Goal: Information Seeking & Learning: Check status

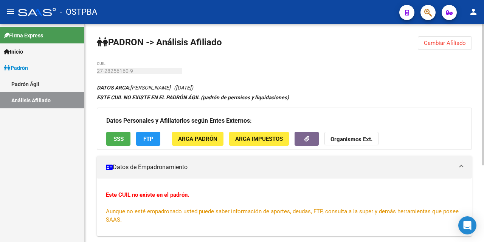
click at [435, 43] on span "Cambiar Afiliado" at bounding box center [445, 43] width 42 height 7
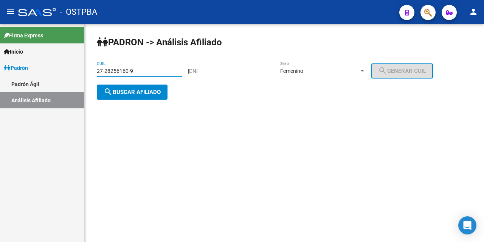
click at [149, 70] on input "27-28256160-9" at bounding box center [139, 71] width 85 height 6
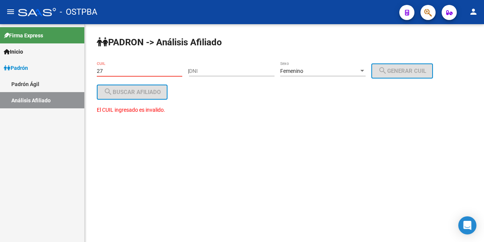
type input "2"
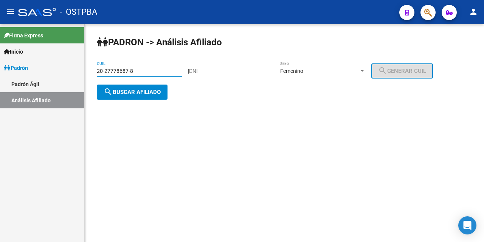
click at [364, 71] on div at bounding box center [362, 71] width 4 height 2
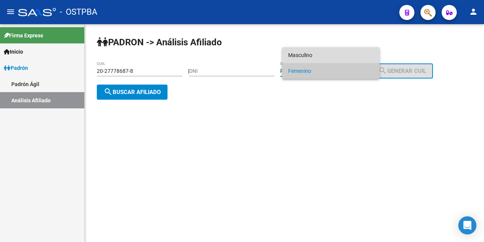
click at [344, 54] on span "Masculino" at bounding box center [330, 55] width 85 height 16
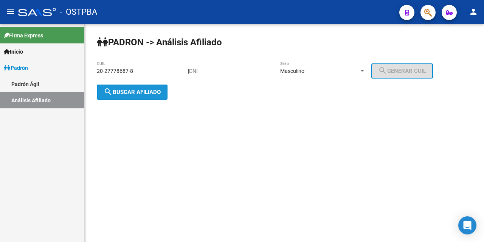
drag, startPoint x: 159, startPoint y: 92, endPoint x: 197, endPoint y: 123, distance: 48.9
click at [159, 92] on span "search Buscar afiliado" at bounding box center [132, 92] width 57 height 7
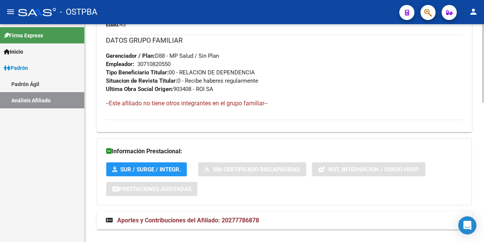
scroll to position [388, 0]
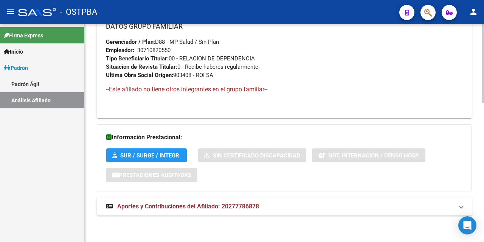
click at [207, 208] on span "Aportes y Contribuciones del Afiliado: 20277786878" at bounding box center [188, 206] width 142 height 7
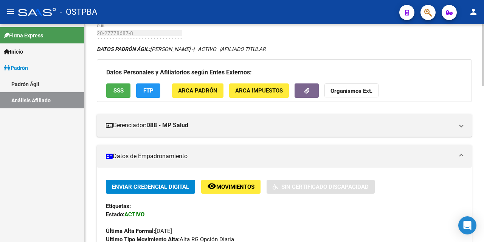
scroll to position [0, 0]
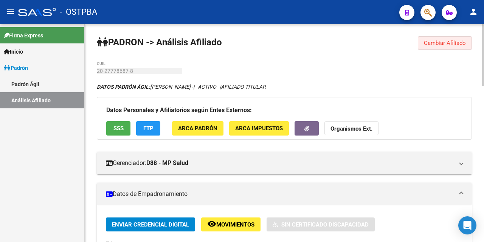
click at [438, 45] on span "Cambiar Afiliado" at bounding box center [445, 43] width 42 height 7
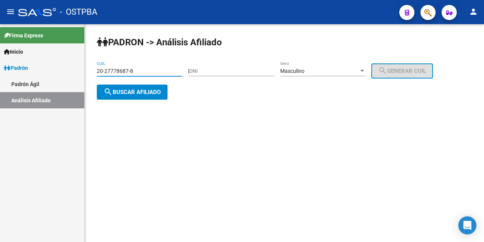
click at [176, 69] on input "20-27778687-8" at bounding box center [139, 71] width 85 height 6
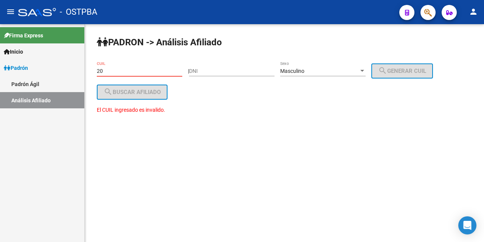
type input "2"
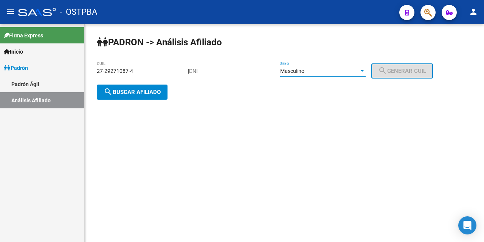
click at [366, 69] on div at bounding box center [362, 71] width 7 height 6
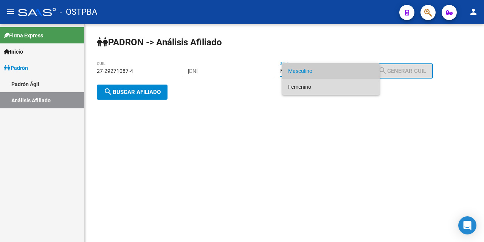
click at [336, 87] on span "Femenino" at bounding box center [330, 87] width 85 height 16
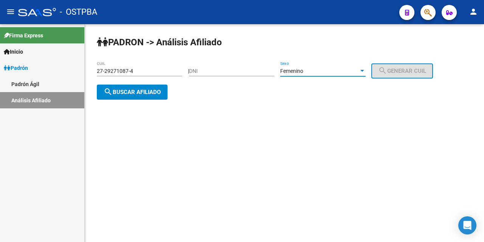
click at [146, 89] on span "search Buscar afiliado" at bounding box center [132, 92] width 57 height 7
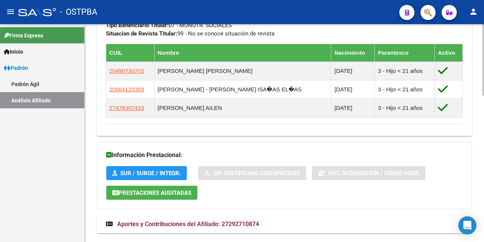
scroll to position [447, 0]
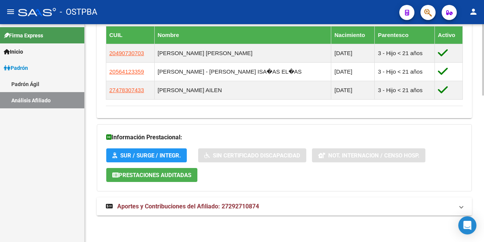
click at [183, 207] on span "Aportes y Contribuciones del Afiliado: 27292710874" at bounding box center [188, 206] width 142 height 7
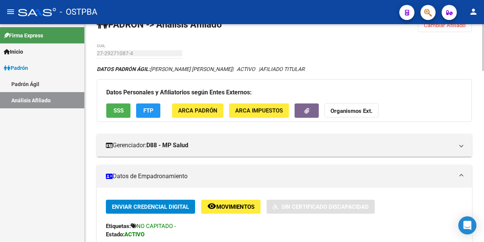
scroll to position [3, 0]
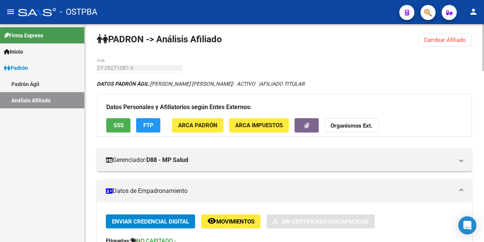
click at [120, 125] on span "SSS" at bounding box center [118, 126] width 10 height 7
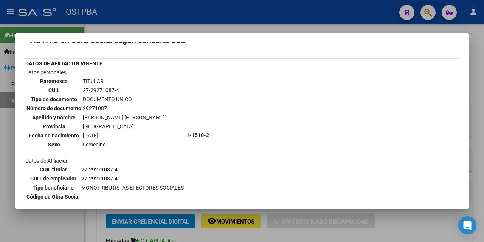
scroll to position [0, 0]
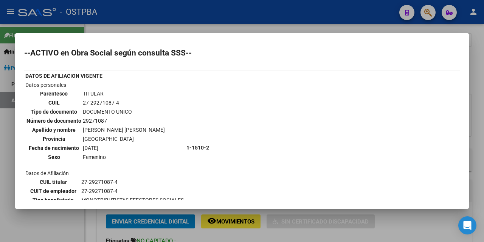
click at [297, 29] on div at bounding box center [242, 121] width 484 height 242
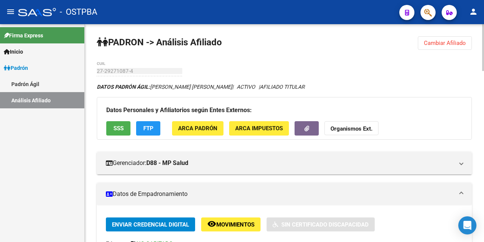
click at [453, 45] on span "Cambiar Afiliado" at bounding box center [445, 43] width 42 height 7
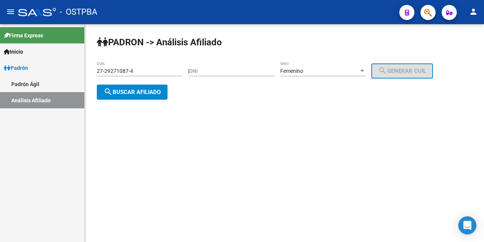
click at [172, 72] on input "27-29271087-4" at bounding box center [139, 71] width 85 height 6
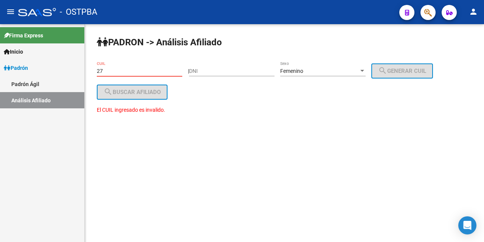
type input "2"
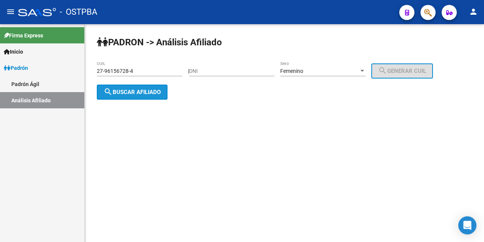
click at [163, 94] on button "search Buscar afiliado" at bounding box center [132, 92] width 71 height 15
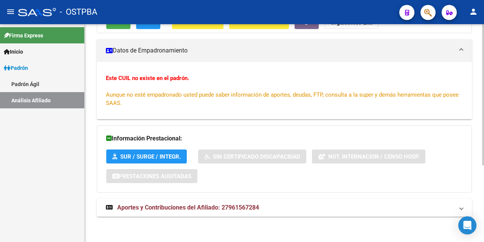
scroll to position [118, 0]
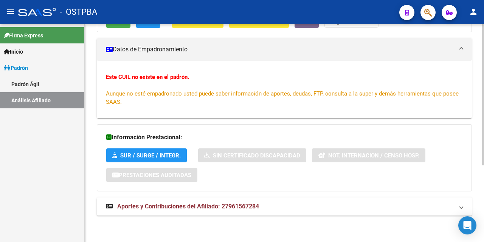
click at [205, 205] on span "Aportes y Contribuciones del Afiliado: 27961567284" at bounding box center [188, 206] width 142 height 7
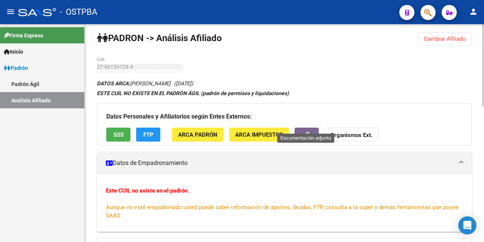
scroll to position [0, 0]
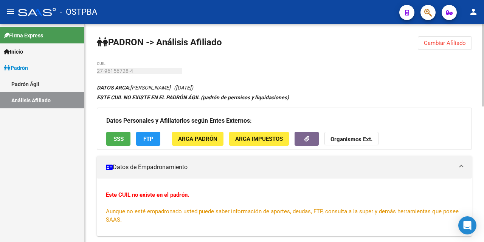
click at [125, 138] on button "SSS" at bounding box center [118, 139] width 24 height 14
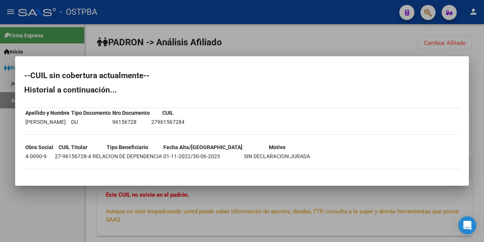
click at [282, 48] on div at bounding box center [242, 121] width 484 height 242
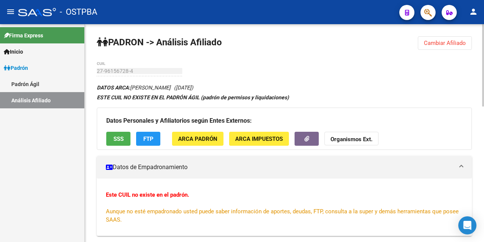
scroll to position [38, 0]
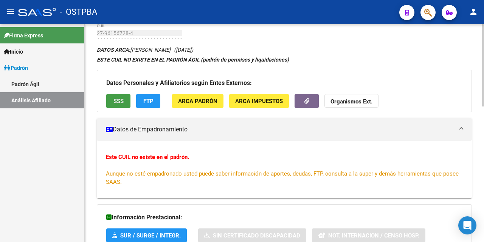
click at [127, 98] on button "SSS" at bounding box center [118, 101] width 24 height 14
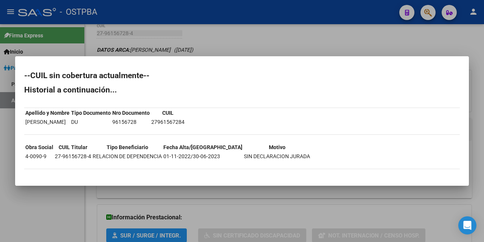
click at [302, 47] on div at bounding box center [242, 121] width 484 height 242
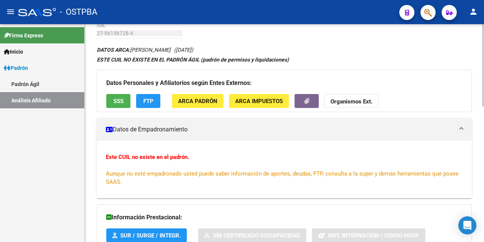
click at [143, 98] on button "FTP" at bounding box center [148, 101] width 24 height 14
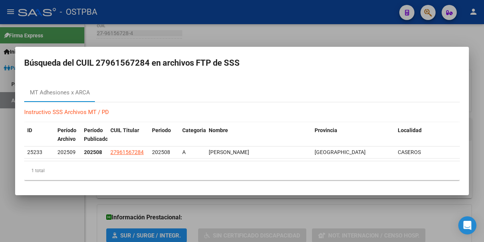
click at [341, 37] on div at bounding box center [242, 121] width 484 height 242
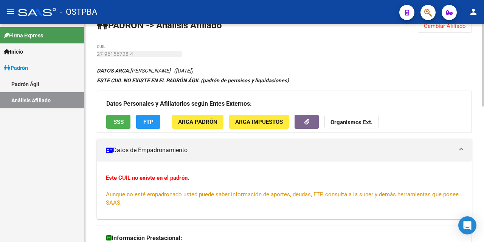
scroll to position [0, 0]
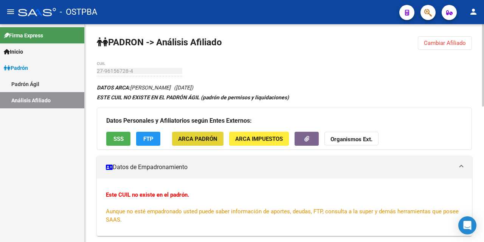
click at [208, 138] on span "ARCA Padrón" at bounding box center [197, 139] width 39 height 7
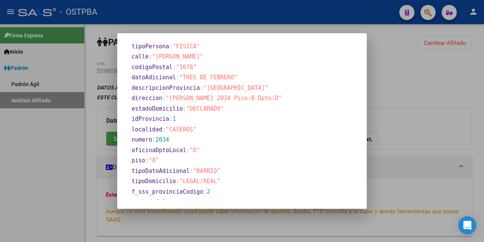
scroll to position [485, 0]
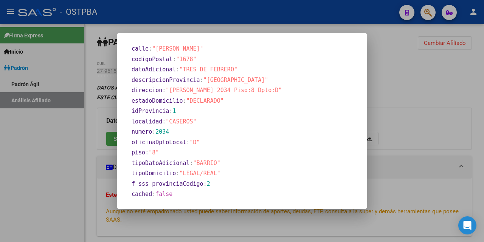
click at [251, 28] on div at bounding box center [242, 121] width 484 height 242
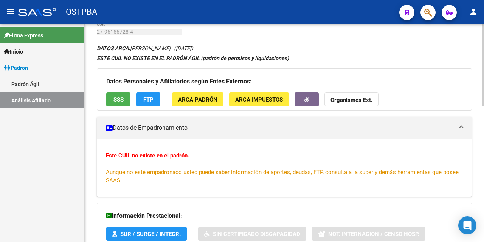
scroll to position [0, 0]
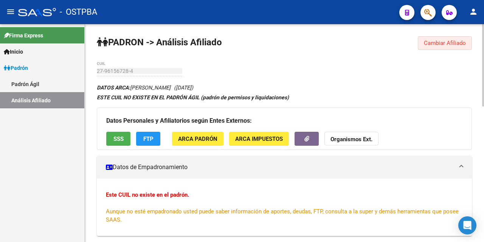
drag, startPoint x: 446, startPoint y: 46, endPoint x: 441, endPoint y: 46, distance: 4.5
click at [446, 45] on span "Cambiar Afiliado" at bounding box center [445, 43] width 42 height 7
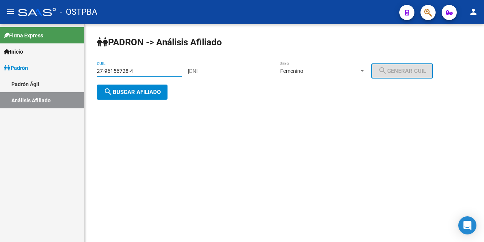
drag, startPoint x: 155, startPoint y: 69, endPoint x: 159, endPoint y: 73, distance: 5.9
click at [155, 72] on input "27-96156728-4" at bounding box center [139, 71] width 85 height 6
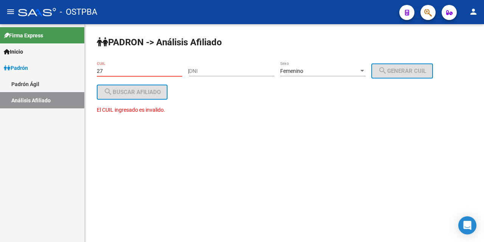
type input "2"
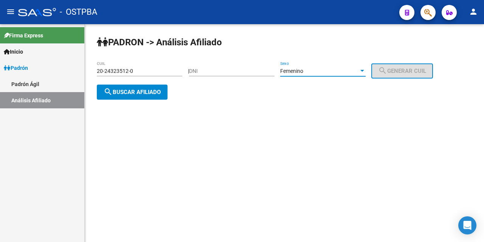
click at [366, 70] on div at bounding box center [362, 71] width 7 height 6
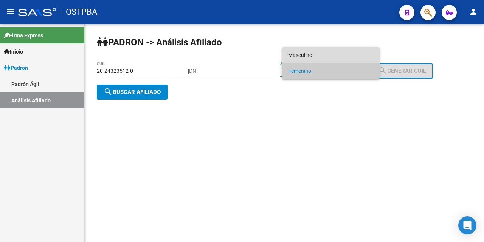
drag, startPoint x: 323, startPoint y: 55, endPoint x: 296, endPoint y: 64, distance: 29.0
click at [314, 62] on span "Masculino" at bounding box center [330, 55] width 85 height 16
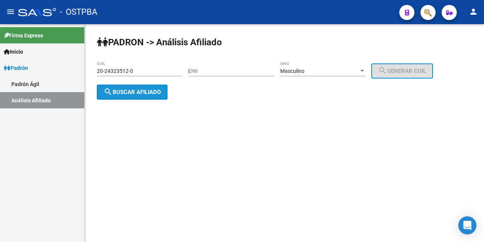
click at [138, 90] on span "search Buscar afiliado" at bounding box center [132, 92] width 57 height 7
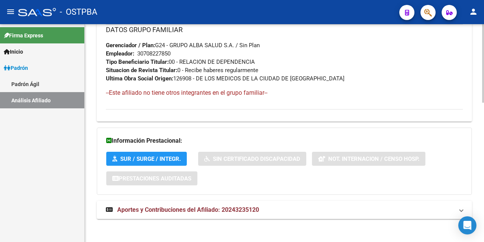
scroll to position [388, 0]
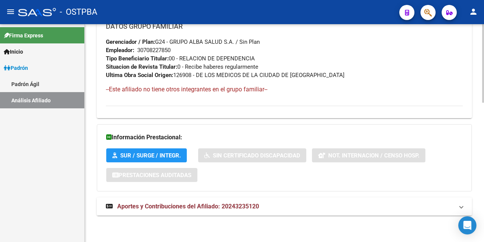
click at [191, 205] on span "Aportes y Contribuciones del Afiliado: 20243235120" at bounding box center [188, 206] width 142 height 7
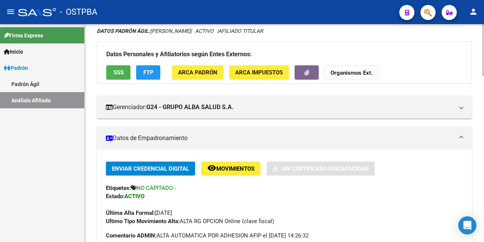
scroll to position [0, 0]
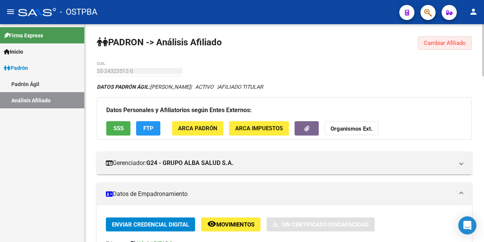
click at [432, 42] on span "Cambiar Afiliado" at bounding box center [445, 43] width 42 height 7
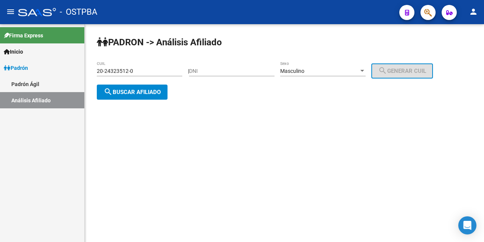
click at [172, 67] on div "20-24323512-0 CUIL" at bounding box center [139, 68] width 85 height 15
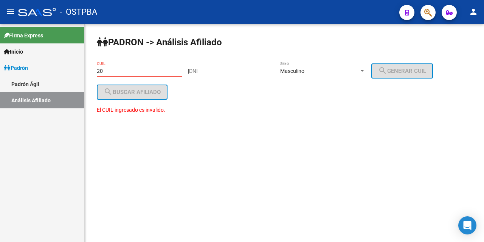
type input "2"
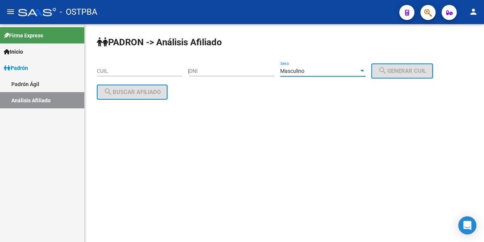
click at [364, 70] on div at bounding box center [362, 71] width 4 height 2
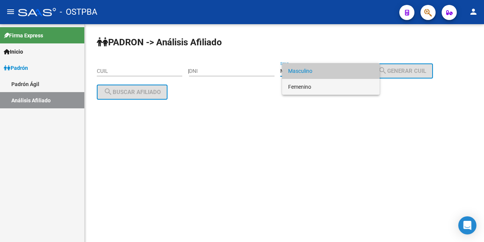
click at [321, 90] on span "Femenino" at bounding box center [330, 87] width 85 height 16
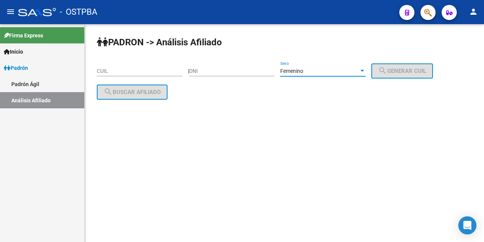
click at [212, 71] on input "DNI" at bounding box center [231, 71] width 85 height 6
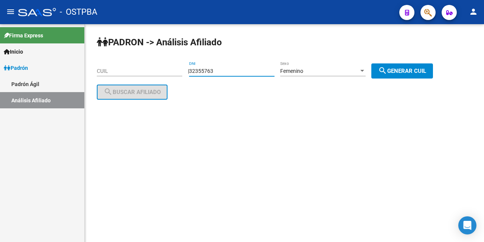
type input "32355763"
click at [426, 73] on span "search Generar CUIL" at bounding box center [402, 71] width 48 height 7
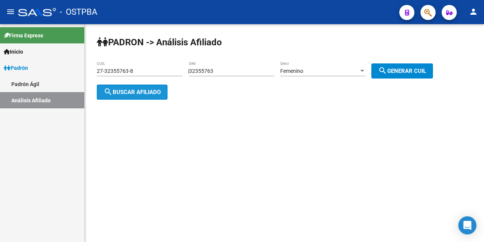
click at [123, 94] on span "search Buscar afiliado" at bounding box center [132, 92] width 57 height 7
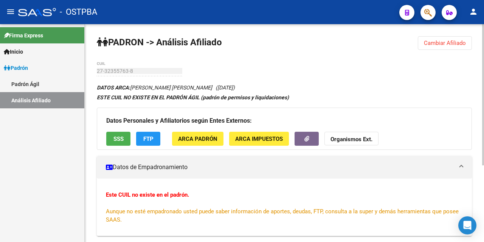
scroll to position [38, 0]
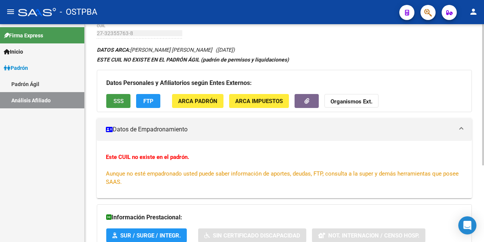
click at [115, 104] on span "SSS" at bounding box center [118, 101] width 10 height 7
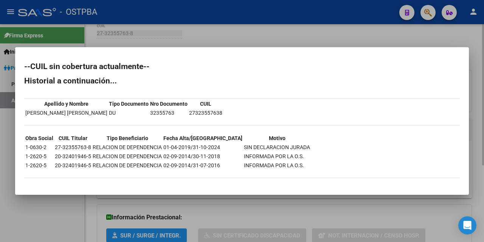
click at [275, 36] on div at bounding box center [242, 121] width 484 height 242
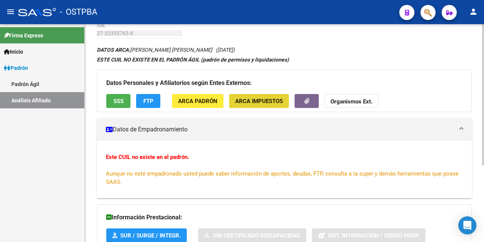
click at [242, 102] on span "ARCA Impuestos" at bounding box center [259, 101] width 48 height 7
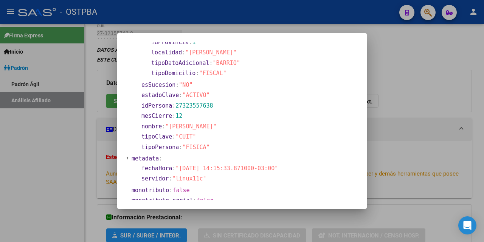
scroll to position [89, 0]
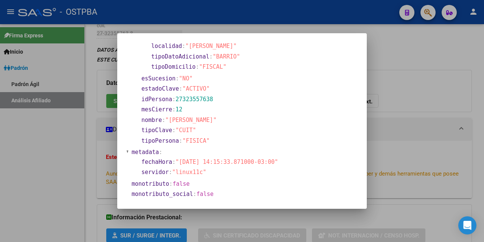
drag, startPoint x: 241, startPoint y: 31, endPoint x: 237, endPoint y: 36, distance: 6.0
click at [241, 32] on div at bounding box center [242, 121] width 484 height 242
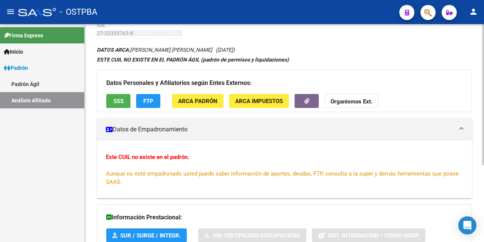
click at [188, 103] on span "ARCA Padrón" at bounding box center [197, 101] width 39 height 7
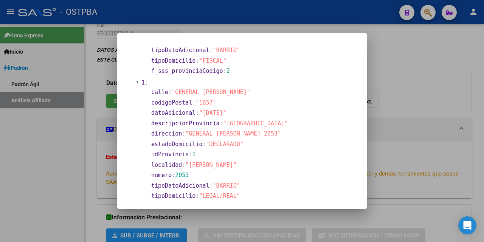
scroll to position [151, 0]
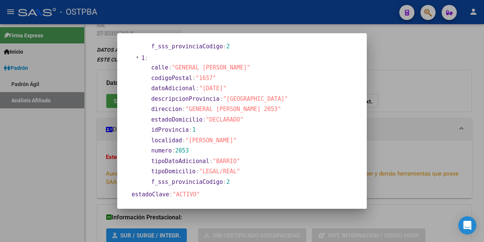
click at [408, 103] on div at bounding box center [242, 121] width 484 height 242
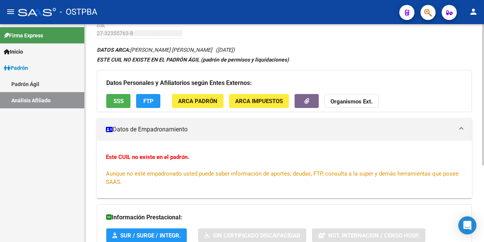
click at [113, 99] on button "SSS" at bounding box center [118, 101] width 24 height 14
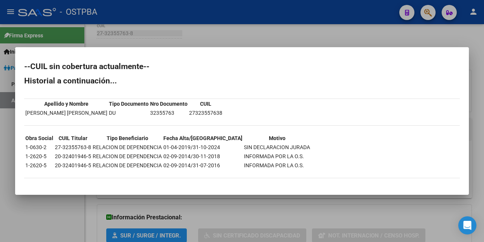
click at [270, 40] on div at bounding box center [242, 121] width 484 height 242
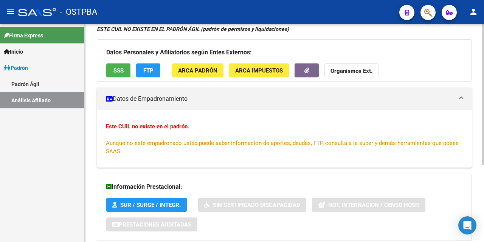
scroll to position [118, 0]
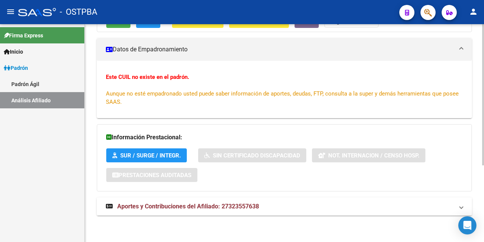
click at [200, 203] on mat-expansion-panel-header "Aportes y Contribuciones del Afiliado: 27323557638" at bounding box center [284, 207] width 375 height 18
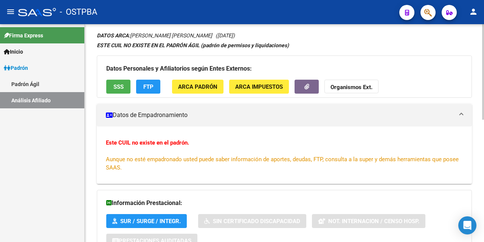
scroll to position [0, 0]
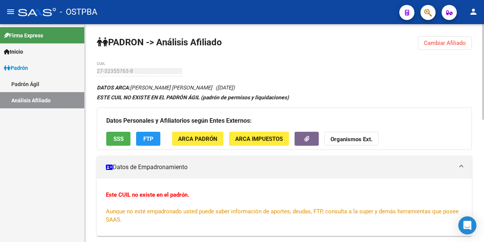
click at [208, 132] on button "ARCA Padrón" at bounding box center [197, 139] width 51 height 14
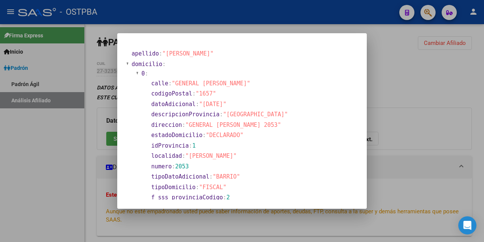
click at [483, 59] on div at bounding box center [242, 121] width 484 height 242
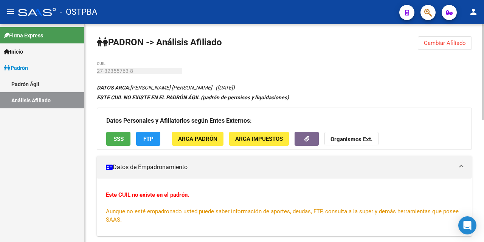
click at [276, 134] on button "ARCA Impuestos" at bounding box center [259, 139] width 60 height 14
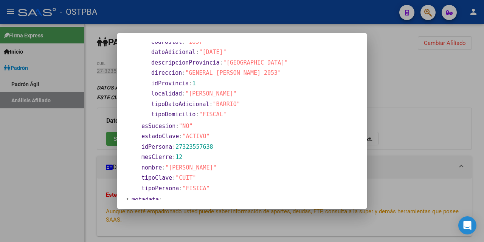
scroll to position [89, 0]
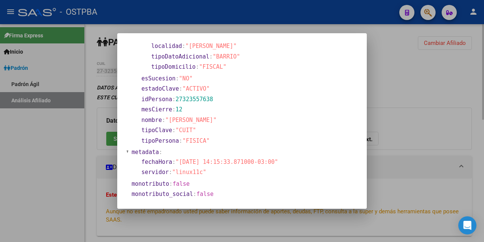
drag, startPoint x: 423, startPoint y: 59, endPoint x: 396, endPoint y: 92, distance: 42.1
click at [421, 63] on div at bounding box center [242, 121] width 484 height 242
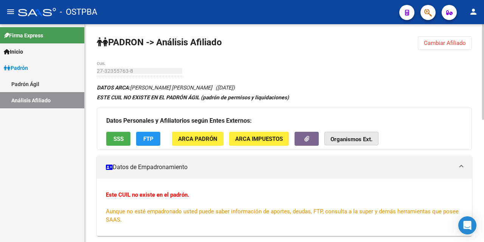
click at [359, 138] on strong "Organismos Ext." at bounding box center [352, 139] width 42 height 7
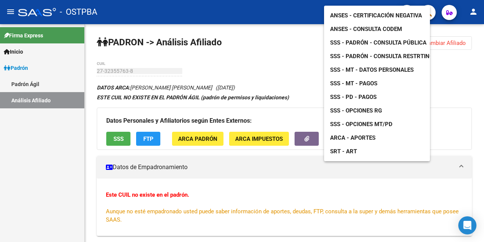
drag, startPoint x: 289, startPoint y: 73, endPoint x: 241, endPoint y: 205, distance: 140.1
click at [288, 73] on div at bounding box center [242, 121] width 484 height 242
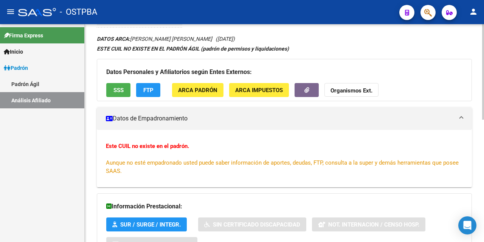
scroll to position [151, 0]
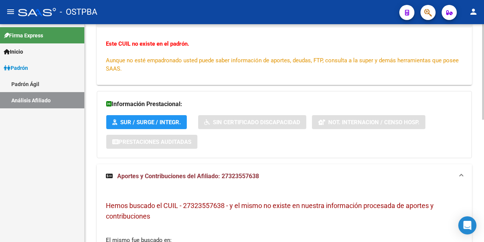
copy span "27323557638"
drag, startPoint x: 221, startPoint y: 176, endPoint x: 262, endPoint y: 181, distance: 40.8
click at [263, 182] on mat-expansion-panel-header "Aportes y Contribuciones del Afiliado: 27323557638" at bounding box center [284, 177] width 375 height 24
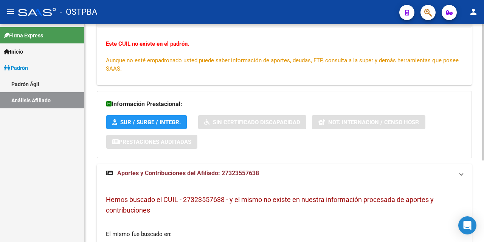
scroll to position [118, 0]
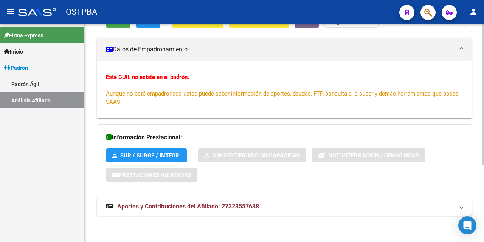
copy span "27323557638"
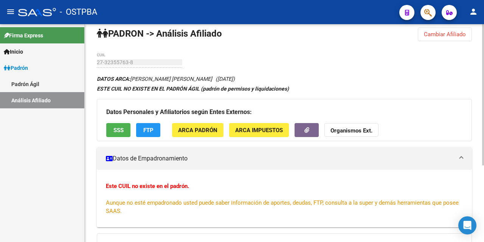
scroll to position [0, 0]
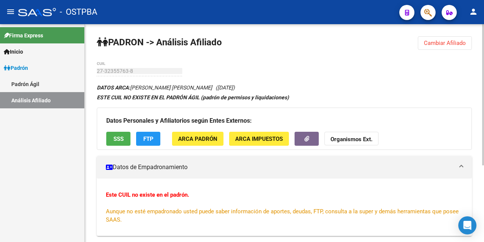
click at [350, 136] on strong "Organismos Ext." at bounding box center [352, 139] width 42 height 7
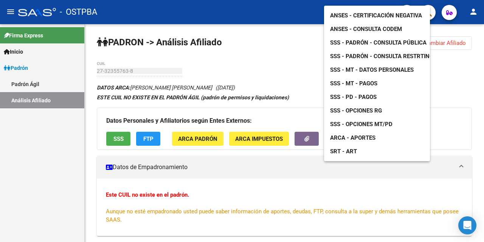
click at [381, 26] on span "ANSES - Consulta CODEM" at bounding box center [366, 29] width 72 height 7
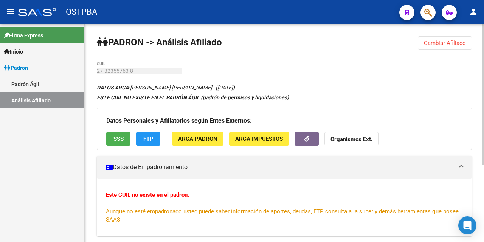
click at [356, 143] on strong "Organismos Ext." at bounding box center [352, 139] width 42 height 7
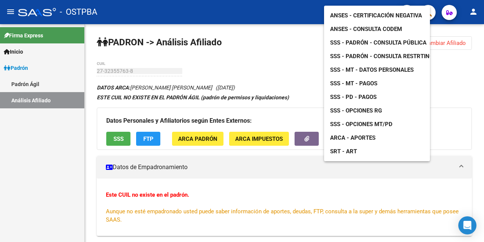
click at [382, 67] on span "SSS - MT - Datos Personales" at bounding box center [372, 70] width 84 height 7
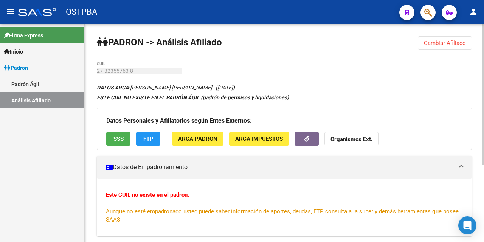
click at [123, 136] on span "SSS" at bounding box center [118, 139] width 10 height 7
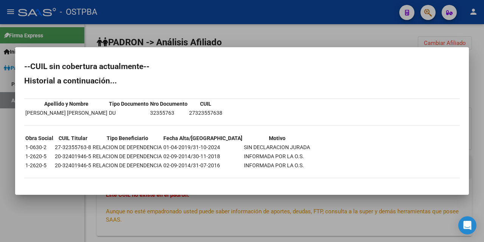
drag, startPoint x: 54, startPoint y: 146, endPoint x: 14, endPoint y: 152, distance: 41.4
click at [93, 148] on tr "1-0630-2 27-32355763-8 RELACION DE DEPENDENCIA 01-04-2019/31-10-2024 SIN DECLAR…" at bounding box center [168, 147] width 286 height 8
click at [40, 146] on td "1-0630-2" at bounding box center [39, 147] width 29 height 8
drag, startPoint x: 26, startPoint y: 148, endPoint x: 50, endPoint y: 148, distance: 24.2
click at [50, 148] on td "1-0630-2" at bounding box center [39, 147] width 29 height 8
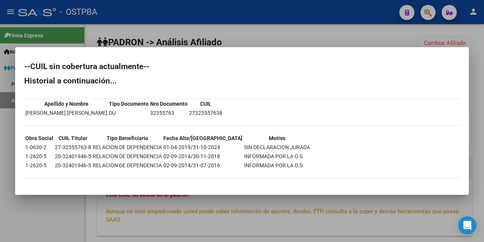
copy td "1-0630-2"
click at [479, 106] on div at bounding box center [242, 121] width 484 height 242
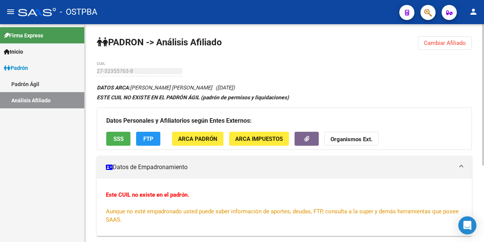
click at [352, 140] on strong "Organismos Ext." at bounding box center [352, 139] width 42 height 7
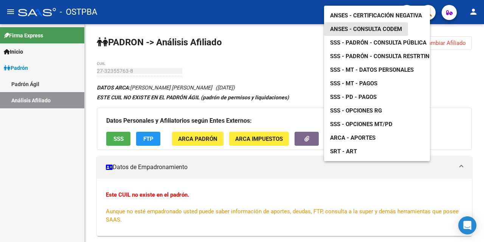
click at [396, 26] on span "ANSES - Consulta CODEM" at bounding box center [366, 29] width 72 height 7
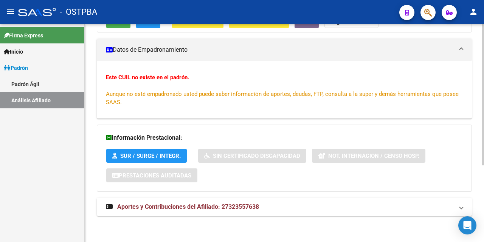
scroll to position [118, 0]
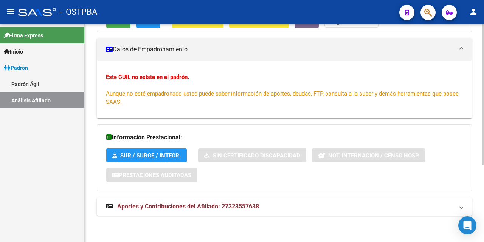
copy span "27323557638"
drag, startPoint x: 222, startPoint y: 206, endPoint x: 271, endPoint y: 208, distance: 48.8
click at [271, 208] on mat-panel-title "Aportes y Contribuciones del Afiliado: 27323557638" at bounding box center [280, 207] width 348 height 8
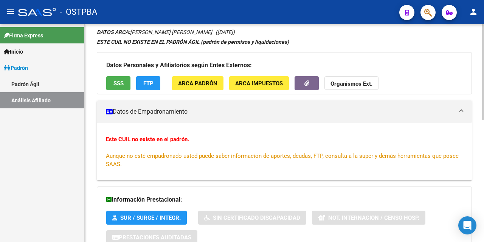
scroll to position [42, 0]
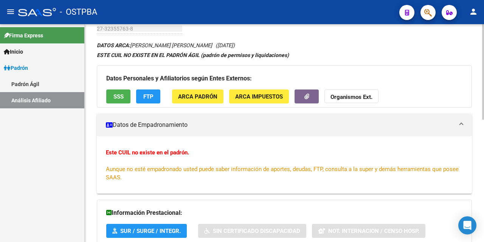
click at [257, 92] on button "ARCA Impuestos" at bounding box center [259, 97] width 60 height 14
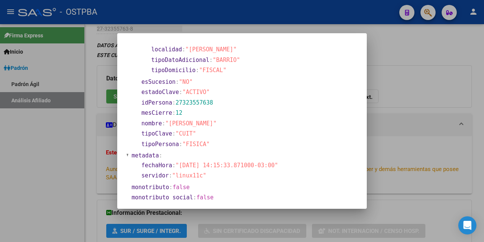
scroll to position [89, 0]
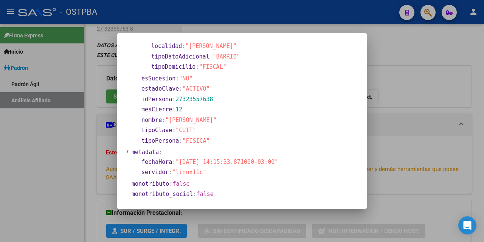
click at [422, 78] on div at bounding box center [242, 121] width 484 height 242
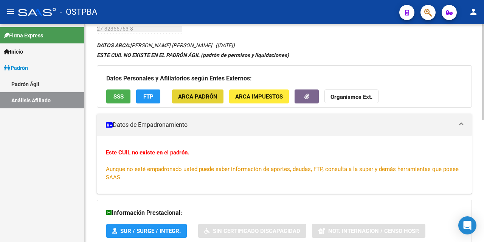
click at [211, 95] on span "ARCA Padrón" at bounding box center [197, 96] width 39 height 7
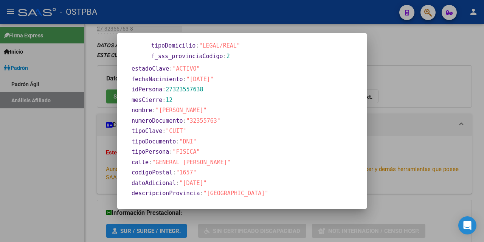
scroll to position [370, 0]
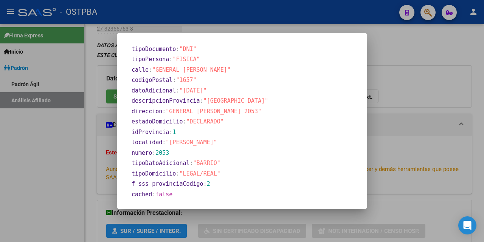
click at [401, 84] on div at bounding box center [242, 121] width 484 height 242
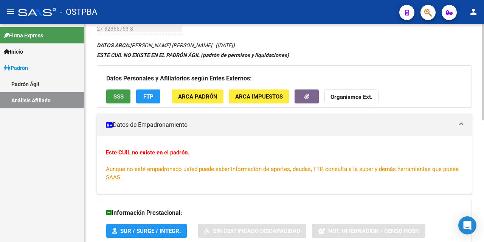
click at [120, 98] on span "SSS" at bounding box center [118, 96] width 10 height 7
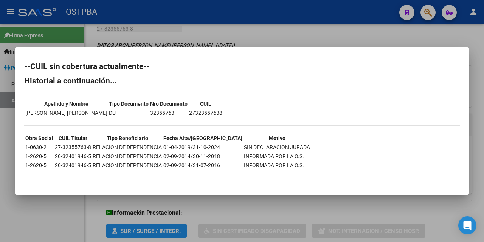
click at [481, 67] on div at bounding box center [242, 121] width 484 height 242
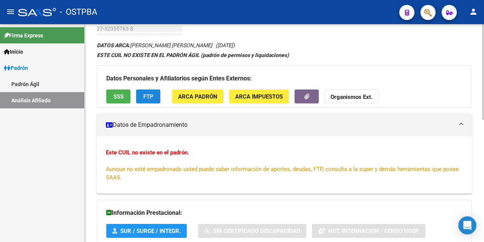
click at [152, 94] on span "FTP" at bounding box center [148, 96] width 10 height 7
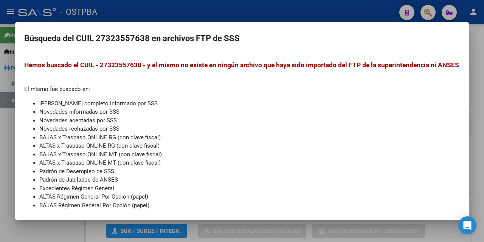
click at [265, 18] on div at bounding box center [242, 121] width 484 height 242
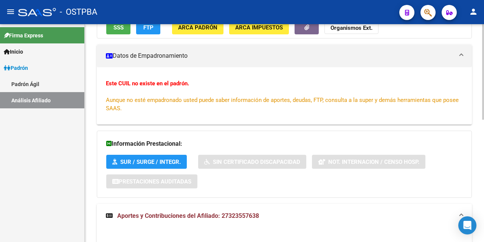
scroll to position [194, 0]
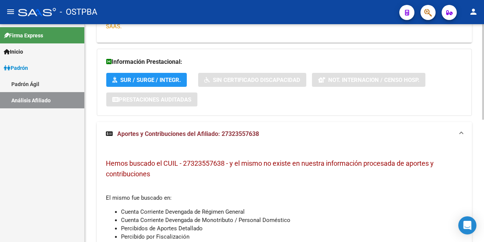
copy span "32355763"
drag, startPoint x: 231, startPoint y: 131, endPoint x: 256, endPoint y: 133, distance: 25.8
click at [256, 133] on span "Aportes y Contribuciones del Afiliado: 27323557638" at bounding box center [188, 134] width 142 height 7
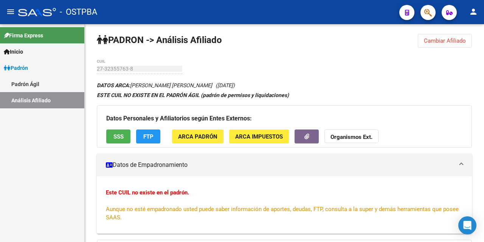
scroll to position [0, 0]
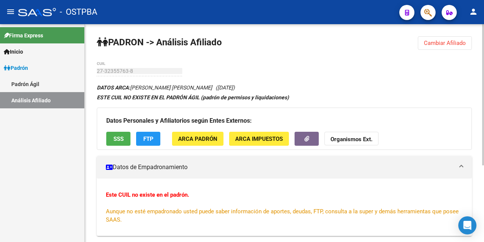
click at [119, 137] on span "SSS" at bounding box center [118, 139] width 10 height 7
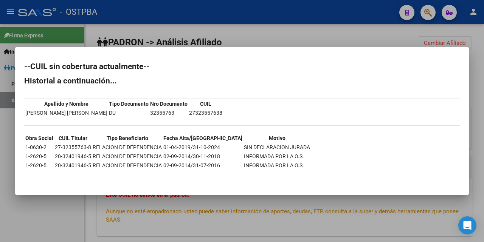
click at [350, 32] on div at bounding box center [242, 121] width 484 height 242
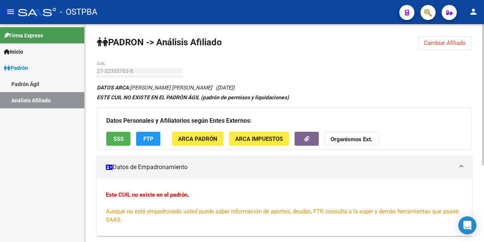
click at [270, 140] on span "ARCA Impuestos" at bounding box center [259, 139] width 48 height 7
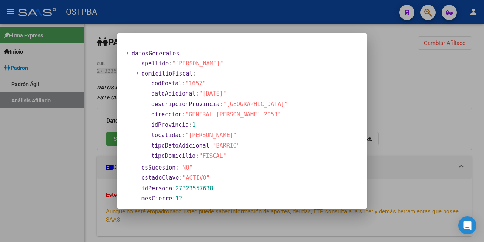
click at [433, 84] on div at bounding box center [242, 121] width 484 height 242
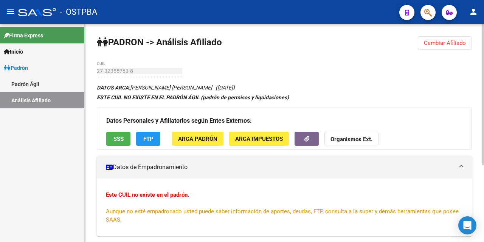
click at [193, 142] on span "ARCA Padrón" at bounding box center [197, 139] width 39 height 7
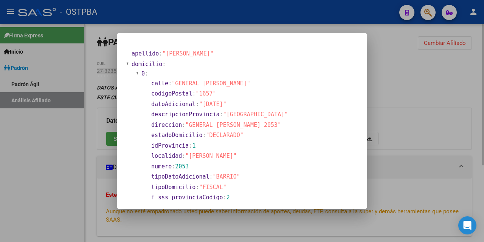
drag, startPoint x: 436, startPoint y: 123, endPoint x: 430, endPoint y: 126, distance: 6.4
click at [432, 124] on div at bounding box center [242, 121] width 484 height 242
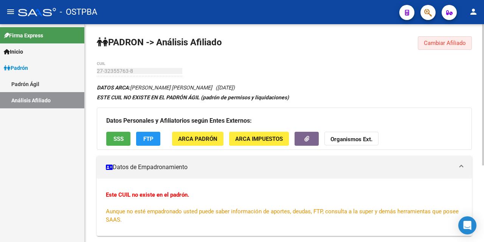
click at [456, 43] on span "Cambiar Afiliado" at bounding box center [445, 43] width 42 height 7
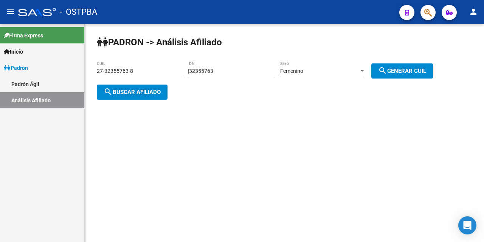
click at [181, 69] on input "27-32355763-8" at bounding box center [139, 71] width 85 height 6
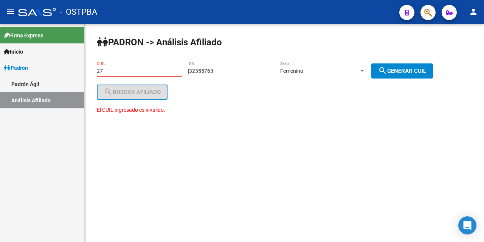
type input "2"
drag, startPoint x: 248, startPoint y: 67, endPoint x: 244, endPoint y: 68, distance: 4.1
click at [245, 68] on div "32355763 DNI" at bounding box center [231, 68] width 85 height 15
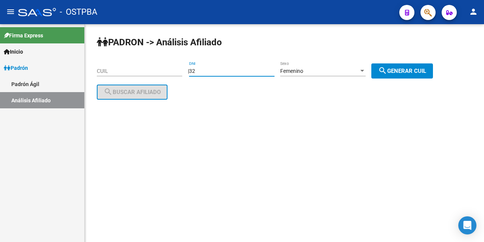
type input "3"
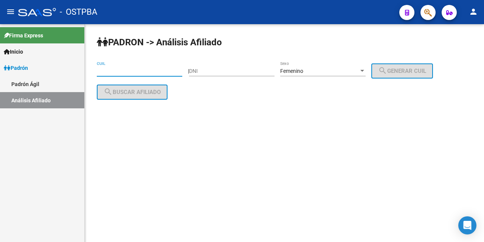
drag, startPoint x: 121, startPoint y: 68, endPoint x: 124, endPoint y: 73, distance: 5.3
click at [121, 70] on input "CUIL" at bounding box center [139, 71] width 85 height 6
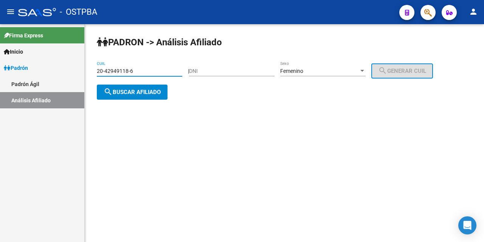
click at [364, 71] on div at bounding box center [362, 71] width 4 height 2
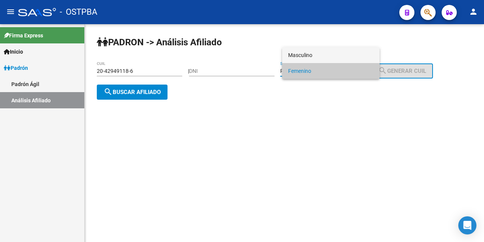
click at [340, 52] on span "Masculino" at bounding box center [330, 55] width 85 height 16
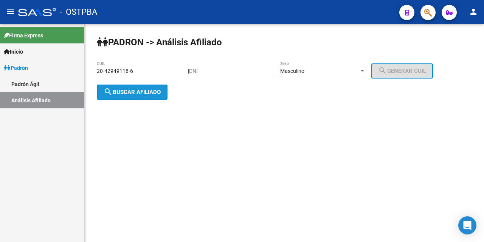
click at [163, 93] on button "search Buscar afiliado" at bounding box center [132, 92] width 71 height 15
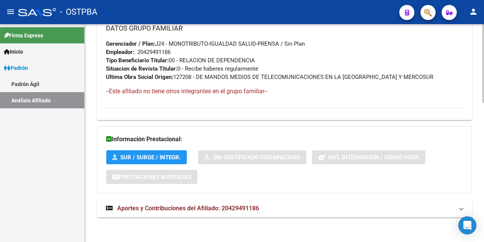
scroll to position [388, 0]
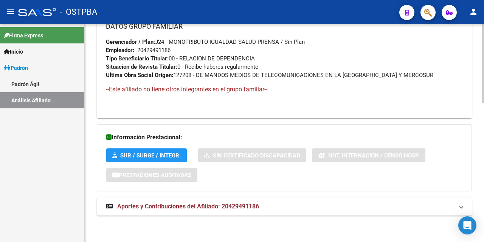
click at [182, 205] on span "Aportes y Contribuciones del Afiliado: 20429491186" at bounding box center [188, 206] width 142 height 7
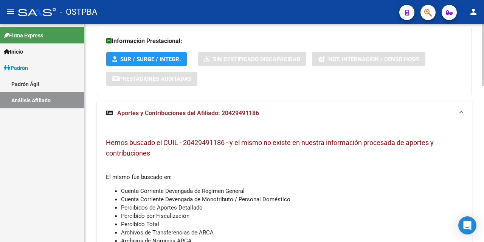
scroll to position [549, 0]
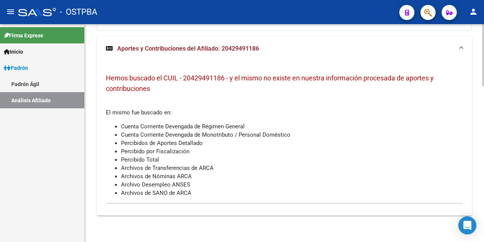
click at [227, 48] on span "Aportes y Contribuciones del Afiliado: 20429491186" at bounding box center [188, 48] width 142 height 7
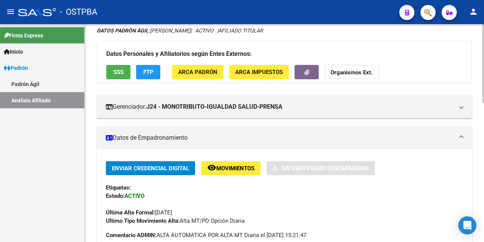
scroll to position [47, 0]
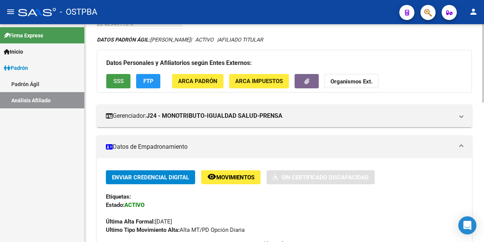
click at [124, 76] on button "SSS" at bounding box center [118, 81] width 24 height 14
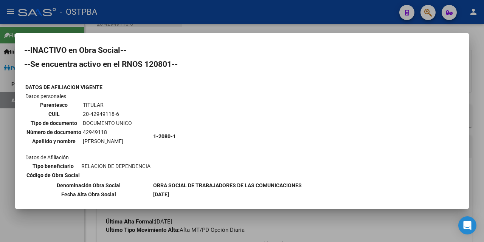
scroll to position [0, 0]
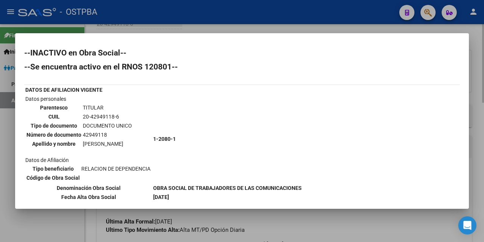
drag, startPoint x: 209, startPoint y: 27, endPoint x: 205, endPoint y: 36, distance: 9.8
click at [209, 27] on div at bounding box center [242, 121] width 484 height 242
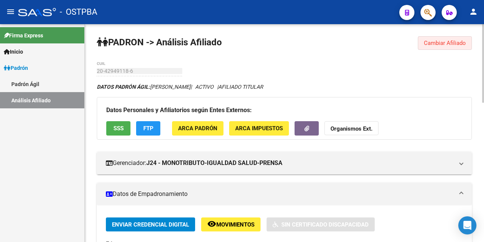
click at [435, 45] on span "Cambiar Afiliado" at bounding box center [445, 43] width 42 height 7
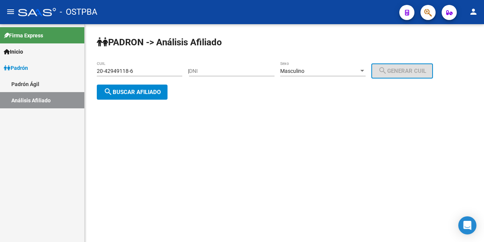
click at [182, 68] on div "20-42949118-6 CUIL" at bounding box center [142, 71] width 91 height 6
click at [171, 73] on input "20-42949118-6" at bounding box center [139, 71] width 85 height 6
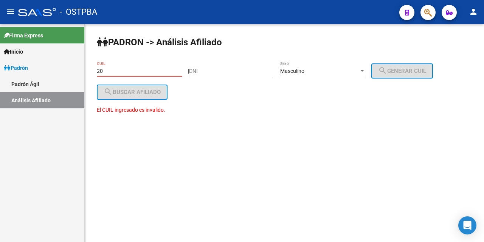
type input "2"
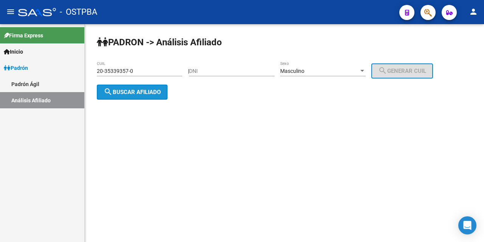
click at [125, 92] on span "search Buscar afiliado" at bounding box center [132, 92] width 57 height 7
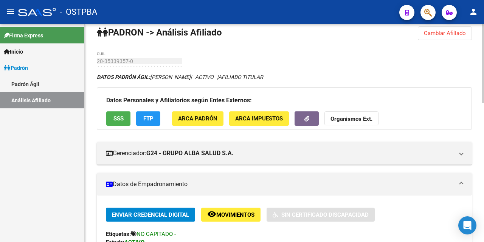
scroll to position [9, 0]
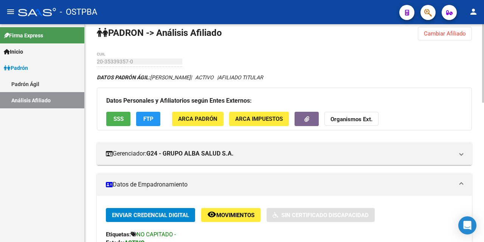
click at [120, 120] on span "SSS" at bounding box center [118, 119] width 10 height 7
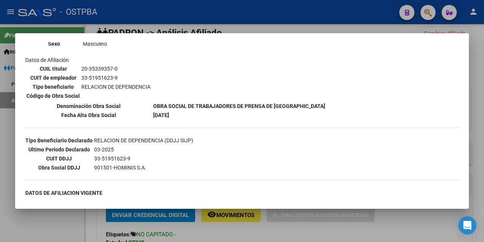
scroll to position [0, 0]
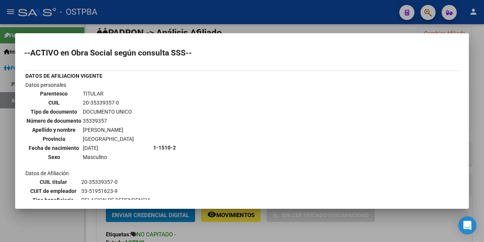
drag, startPoint x: 280, startPoint y: 30, endPoint x: 269, endPoint y: 45, distance: 17.9
click at [278, 29] on div at bounding box center [242, 121] width 484 height 242
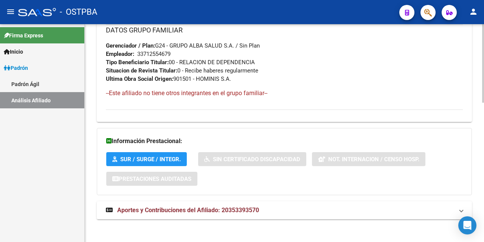
scroll to position [388, 0]
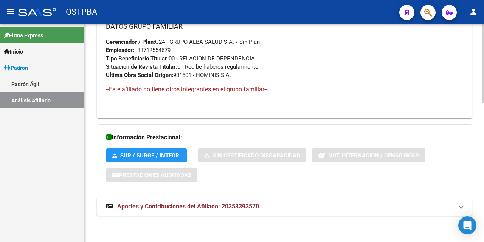
click at [200, 203] on span "Aportes y Contribuciones del Afiliado: 20353393570" at bounding box center [188, 206] width 142 height 7
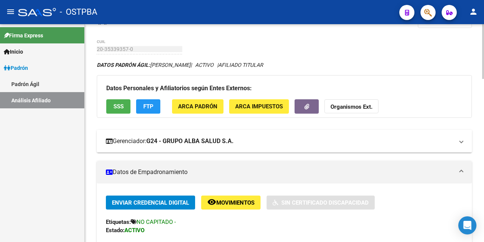
scroll to position [0, 0]
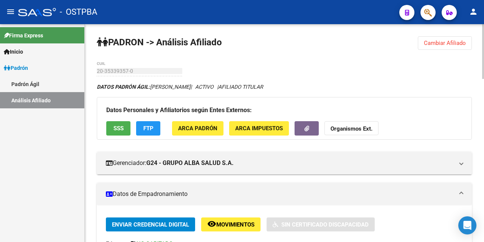
click at [432, 41] on span "Cambiar Afiliado" at bounding box center [445, 43] width 42 height 7
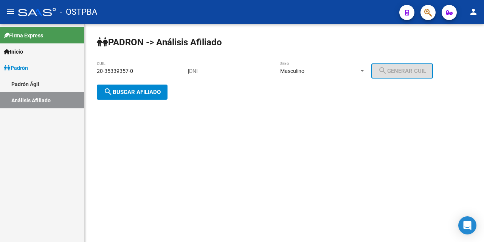
click at [164, 75] on div "20-35339357-0 CUIL" at bounding box center [139, 68] width 85 height 15
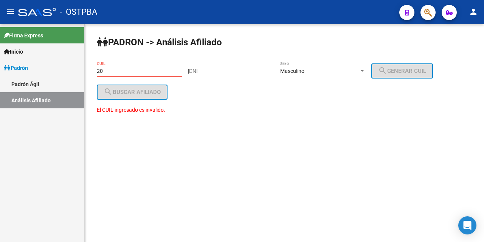
type input "2"
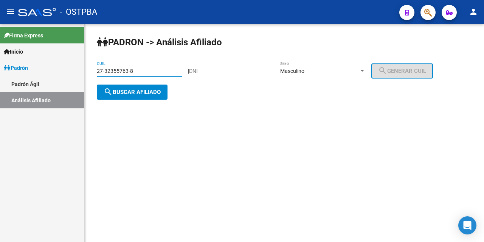
click at [364, 71] on div at bounding box center [362, 71] width 4 height 2
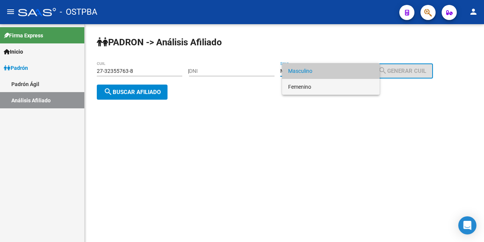
click at [310, 89] on span "Femenino" at bounding box center [330, 87] width 85 height 16
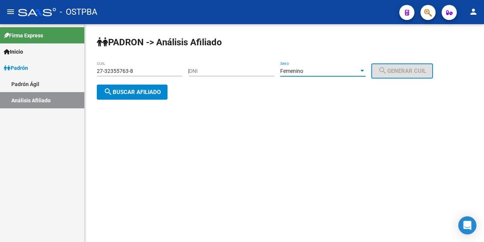
click at [129, 89] on span "search Buscar afiliado" at bounding box center [132, 92] width 57 height 7
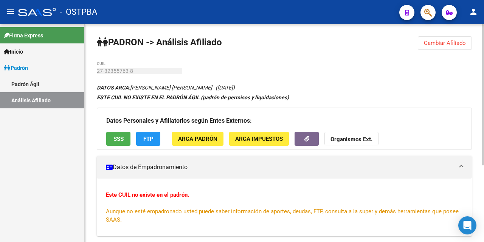
drag, startPoint x: 442, startPoint y: 44, endPoint x: 437, endPoint y: 44, distance: 5.3
click at [442, 44] on span "Cambiar Afiliado" at bounding box center [445, 43] width 42 height 7
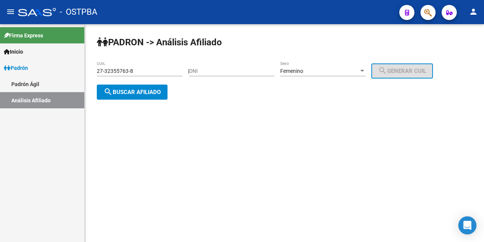
click at [161, 70] on input "27-32355763-8" at bounding box center [139, 71] width 85 height 6
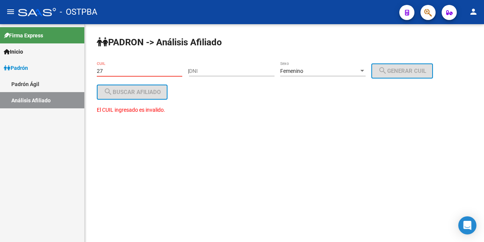
type input "2"
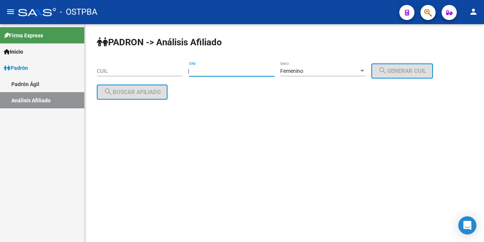
click at [208, 72] on input "DNI" at bounding box center [231, 71] width 85 height 6
type input "22303569"
click at [406, 70] on span "search Generar CUIL" at bounding box center [402, 71] width 48 height 7
type input "27-22303569-3"
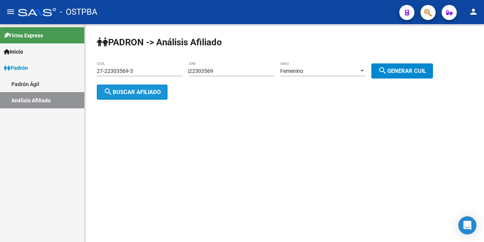
click at [124, 92] on span "search Buscar afiliado" at bounding box center [132, 92] width 57 height 7
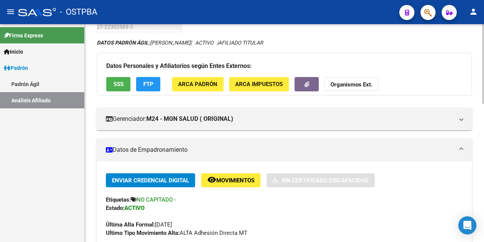
scroll to position [38, 0]
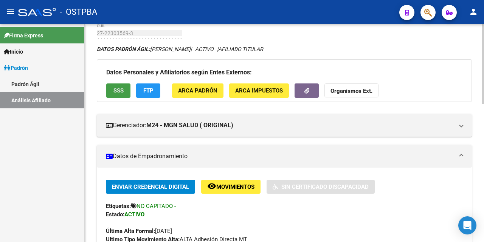
click at [124, 86] on button "SSS" at bounding box center [118, 91] width 24 height 14
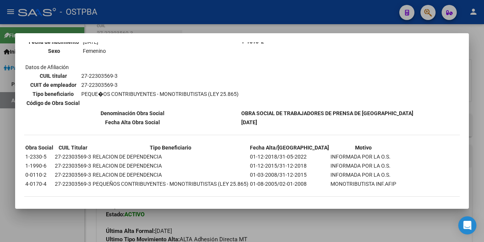
scroll to position [111, 0]
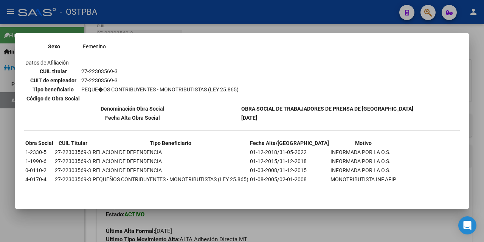
click at [291, 27] on div at bounding box center [242, 121] width 484 height 242
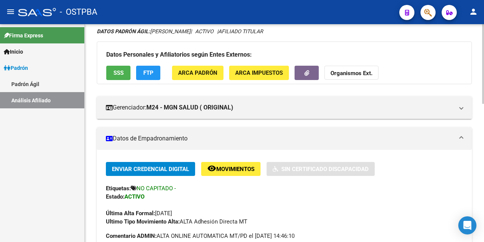
scroll to position [0, 0]
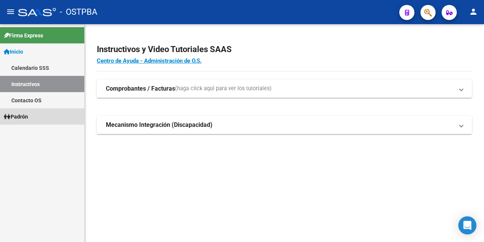
drag, startPoint x: 27, startPoint y: 114, endPoint x: 40, endPoint y: 115, distance: 13.3
click at [28, 114] on span "Padrón" at bounding box center [16, 117] width 24 height 8
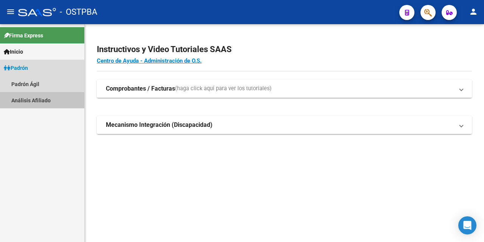
click at [44, 102] on link "Análisis Afiliado" at bounding box center [42, 100] width 84 height 16
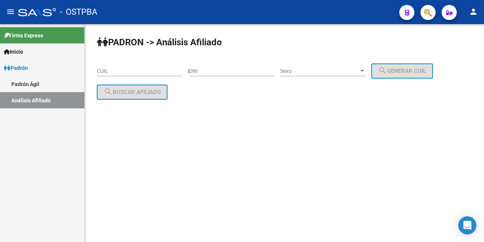
click at [149, 66] on div "CUIL" at bounding box center [139, 68] width 85 height 15
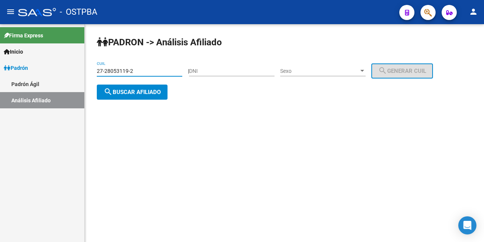
click at [366, 70] on div at bounding box center [362, 71] width 7 height 6
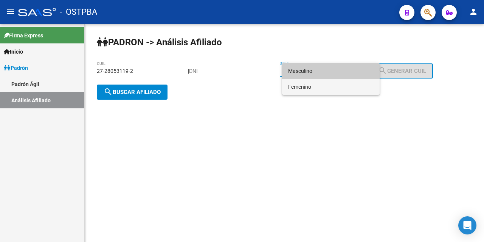
click at [341, 88] on span "Femenino" at bounding box center [330, 87] width 85 height 16
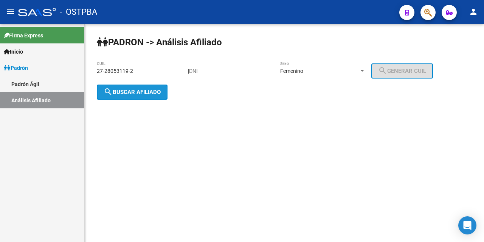
click at [155, 94] on span "search Buscar afiliado" at bounding box center [132, 92] width 57 height 7
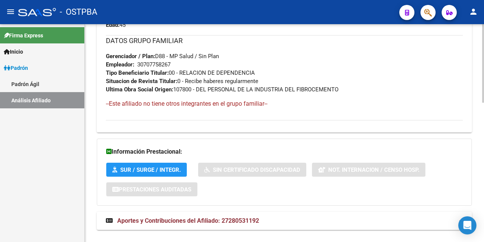
scroll to position [388, 0]
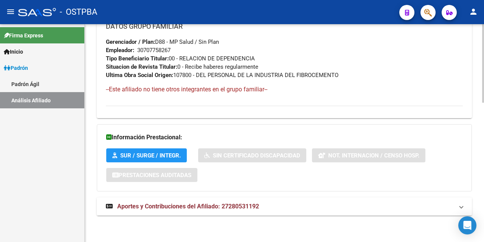
click at [202, 205] on span "Aportes y Contribuciones del Afiliado: 27280531192" at bounding box center [188, 206] width 142 height 7
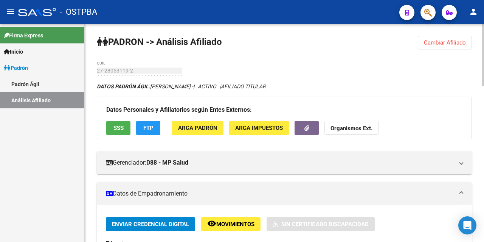
scroll to position [0, 0]
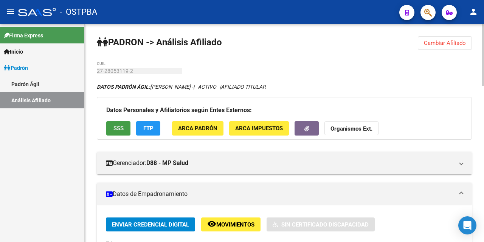
click at [116, 129] on span "SSS" at bounding box center [118, 129] width 10 height 7
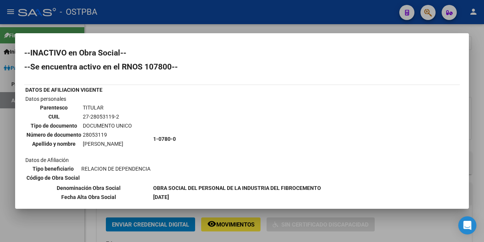
click at [271, 32] on div at bounding box center [242, 121] width 484 height 242
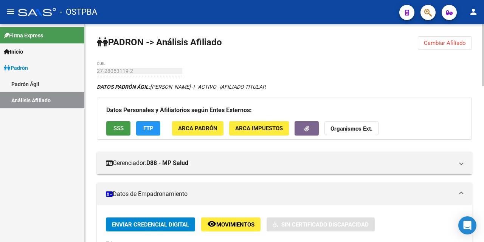
click at [111, 126] on button "SSS" at bounding box center [118, 128] width 24 height 14
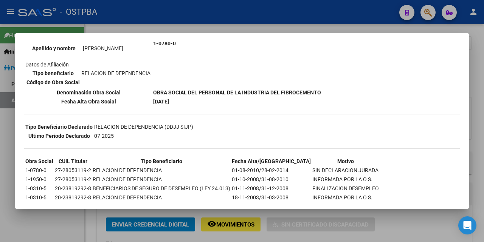
scroll to position [114, 0]
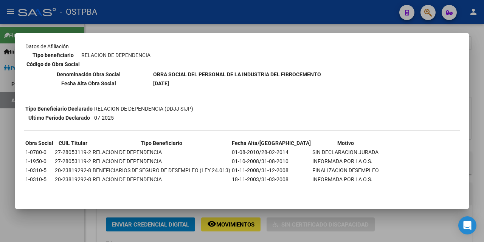
click at [276, 28] on div at bounding box center [242, 121] width 484 height 242
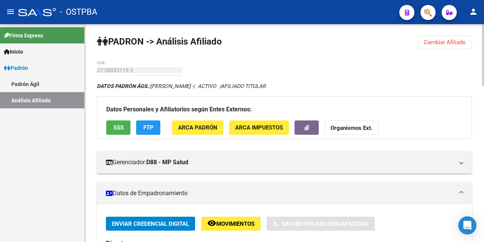
scroll to position [0, 0]
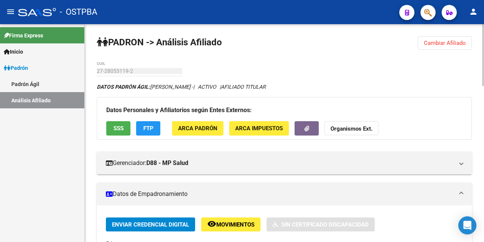
click at [451, 44] on span "Cambiar Afiliado" at bounding box center [445, 43] width 42 height 7
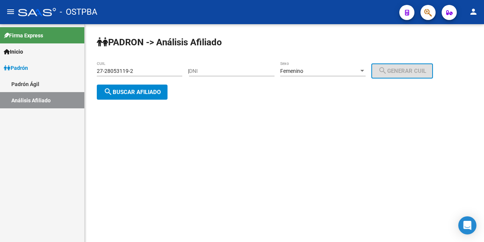
drag, startPoint x: 143, startPoint y: 71, endPoint x: 166, endPoint y: 71, distance: 23.1
click at [144, 71] on input "27-28053119-2" at bounding box center [139, 71] width 85 height 6
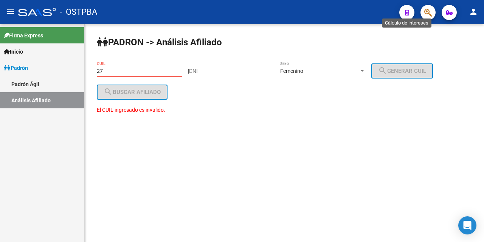
type input "2"
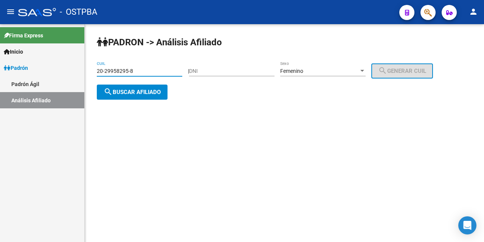
click at [366, 71] on div at bounding box center [362, 71] width 7 height 6
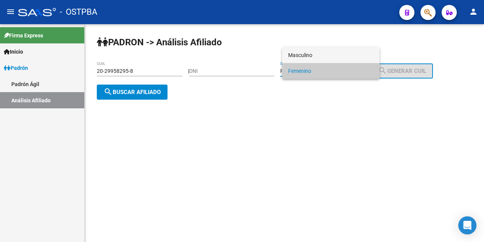
click at [307, 55] on span "Masculino" at bounding box center [330, 55] width 85 height 16
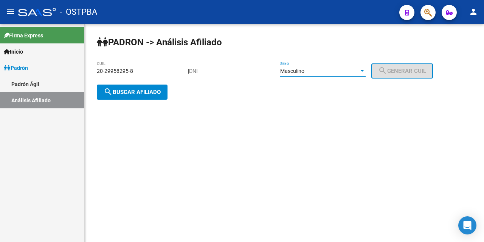
drag, startPoint x: 144, startPoint y: 93, endPoint x: 177, endPoint y: 106, distance: 35.9
click at [145, 93] on span "search Buscar afiliado" at bounding box center [132, 92] width 57 height 7
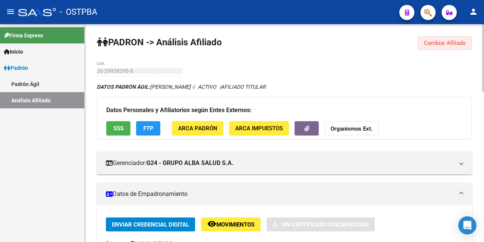
click at [452, 44] on span "Cambiar Afiliado" at bounding box center [445, 43] width 42 height 7
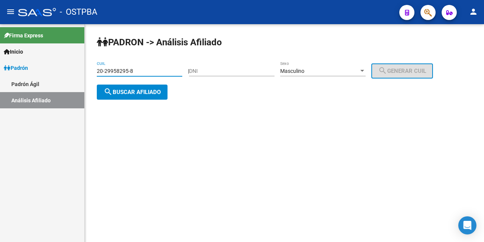
drag, startPoint x: 146, startPoint y: 68, endPoint x: 299, endPoint y: 65, distance: 153.2
click at [148, 69] on input "20-29958295-8" at bounding box center [139, 71] width 85 height 6
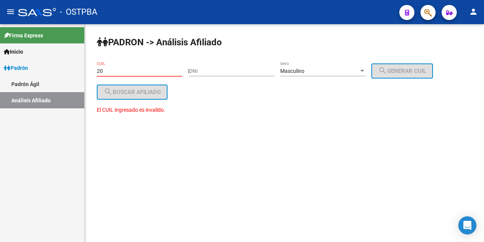
type input "2"
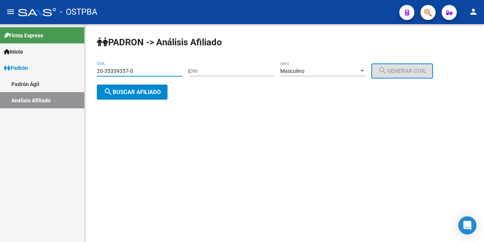
type input "20-35339357-0"
click at [140, 88] on button "search Buscar afiliado" at bounding box center [132, 92] width 71 height 15
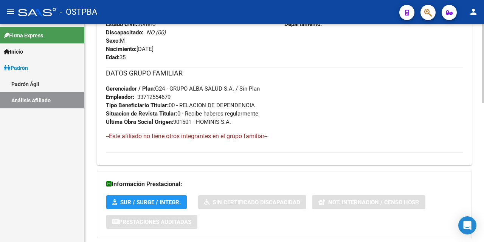
scroll to position [388, 0]
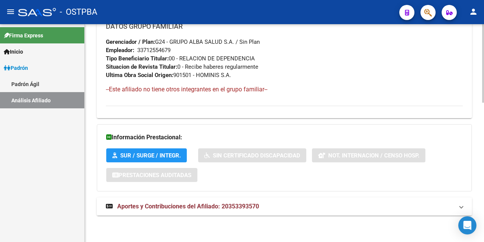
click at [196, 206] on span "Aportes y Contribuciones del Afiliado: 20353393570" at bounding box center [188, 206] width 142 height 7
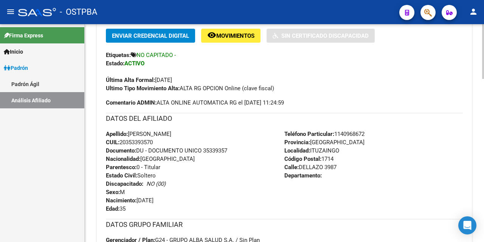
scroll to position [303, 0]
